Goal: Manage account settings

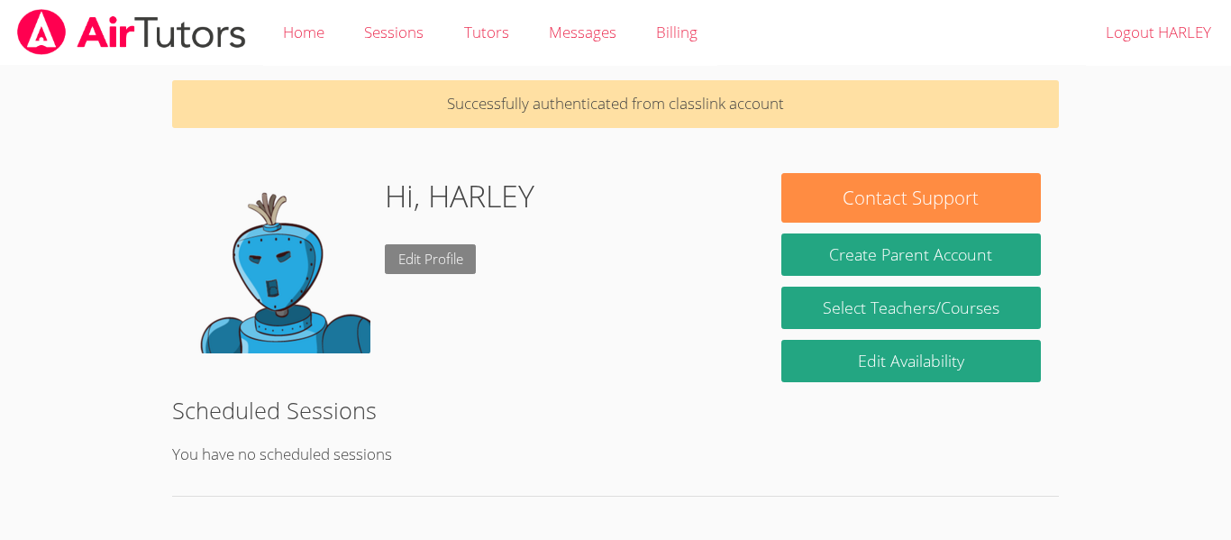
click at [420, 268] on link "Edit Profile" at bounding box center [431, 259] width 92 height 30
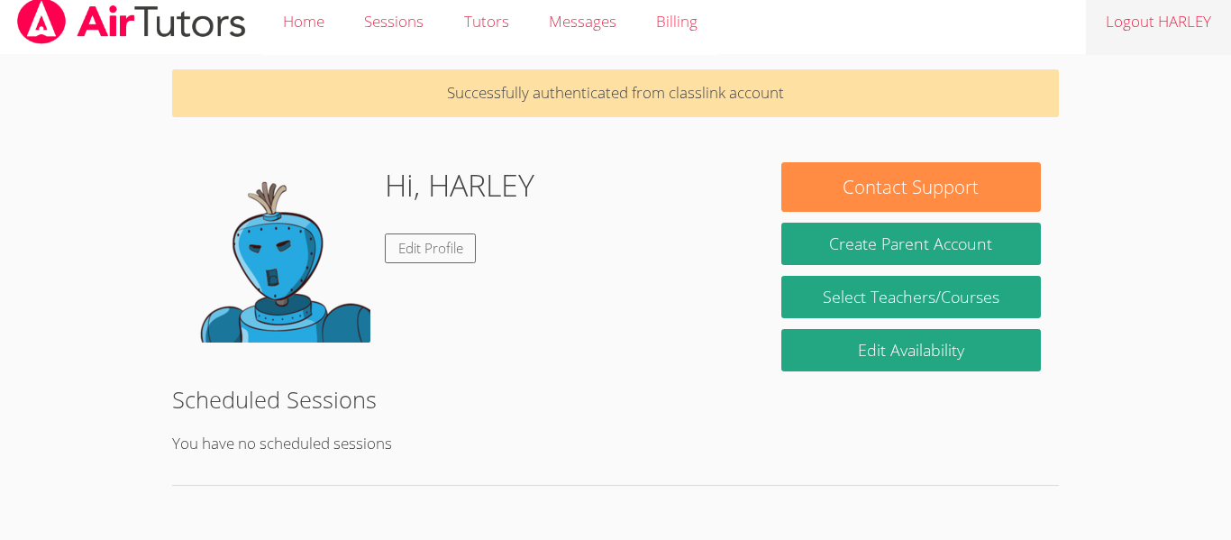
click at [1220, 52] on link "Logout HARLEY" at bounding box center [1158, 22] width 145 height 66
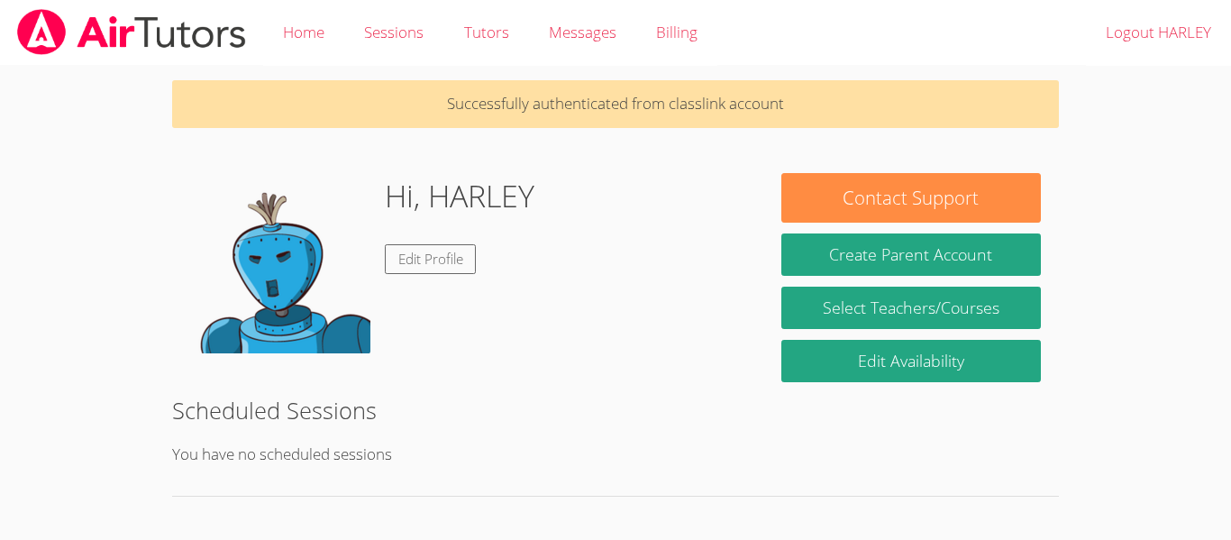
scroll to position [11, 0]
